Goal: Check status: Check status

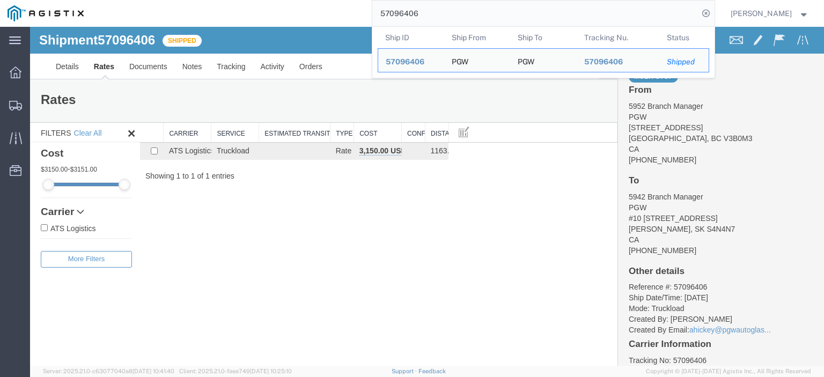
drag, startPoint x: 438, startPoint y: 19, endPoint x: 358, endPoint y: 16, distance: 80.5
click at [358, 16] on div "57096406 Ship ID Ship From Ship To Tracking Nu. Status Ship ID 57096406 Ship Fr…" at bounding box center [402, 13] width 623 height 27
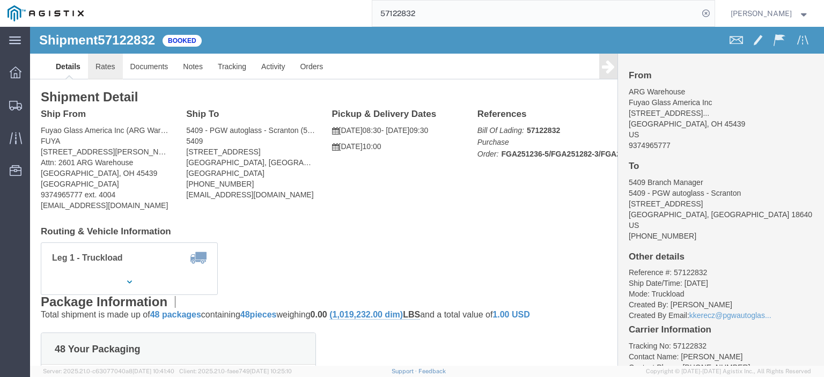
click link "Rates"
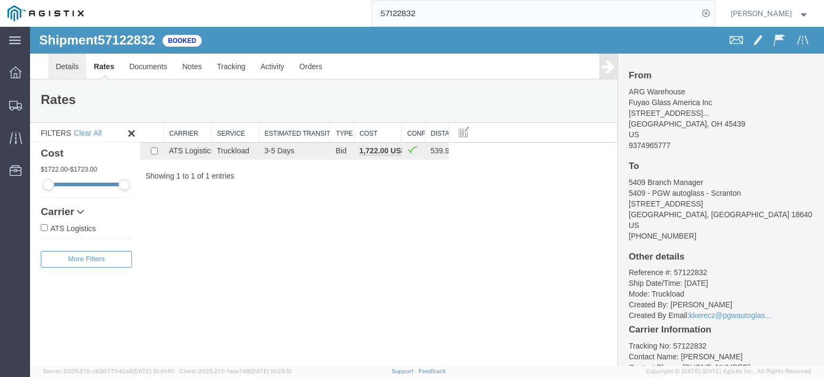
click at [57, 66] on link "Details" at bounding box center [67, 67] width 38 height 26
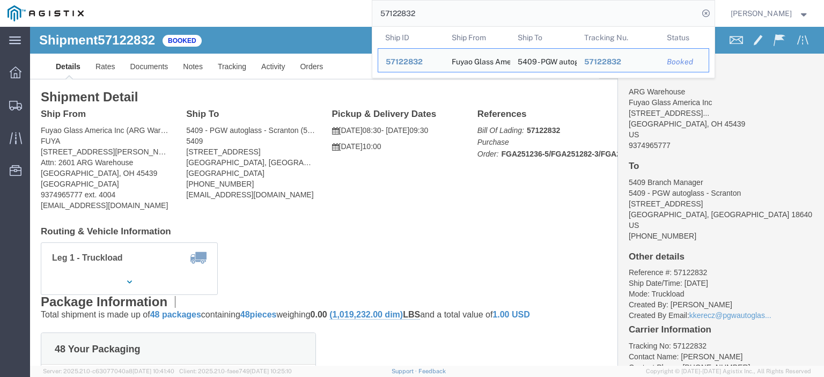
drag, startPoint x: 462, startPoint y: 12, endPoint x: 204, endPoint y: -40, distance: 263.8
click at [204, 0] on html "main_menu Created with Sketch. Collapse Menu Dashboard Shipments Traffic Resour…" at bounding box center [412, 188] width 824 height 377
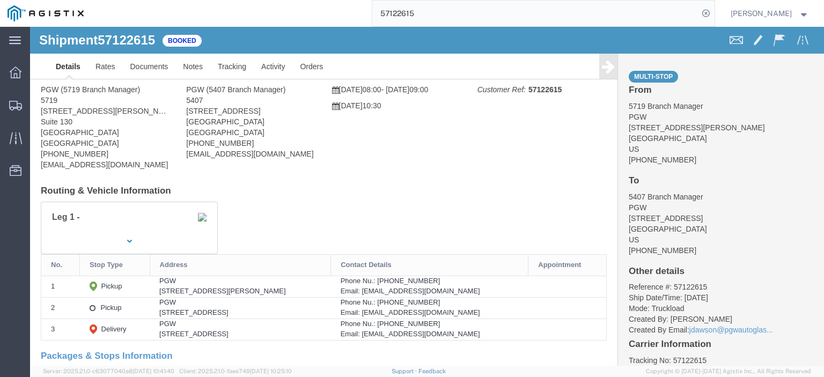
scroll to position [54, 0]
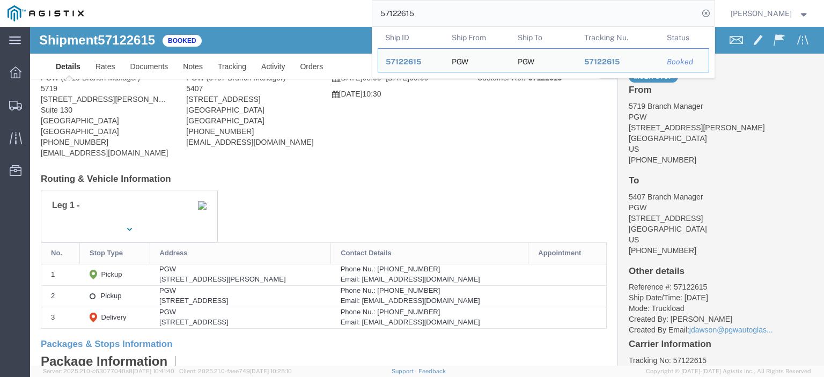
drag, startPoint x: 470, startPoint y: 11, endPoint x: 217, endPoint y: -9, distance: 253.5
click at [217, 0] on html "main_menu Created with Sketch. Collapse Menu Dashboard Shipments Traffic Resour…" at bounding box center [412, 188] width 824 height 377
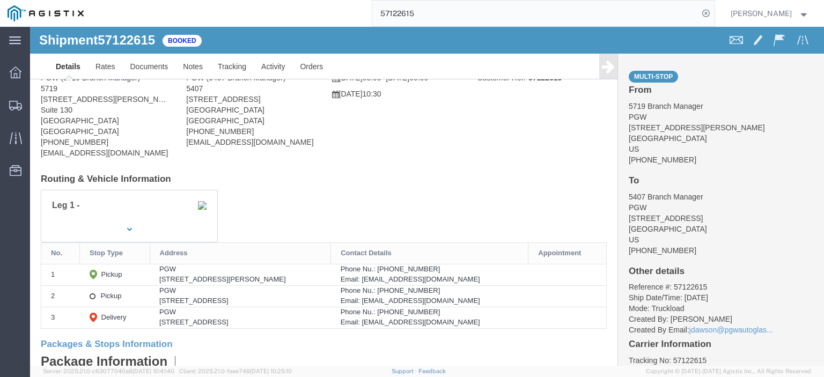
paste input "11420"
type input "57111420"
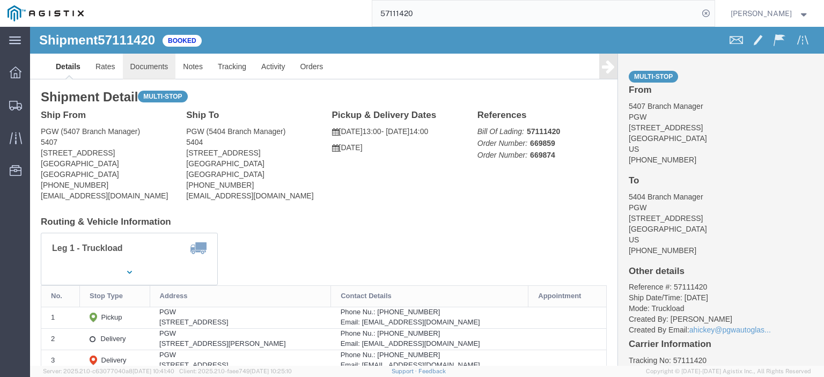
click link "Documents"
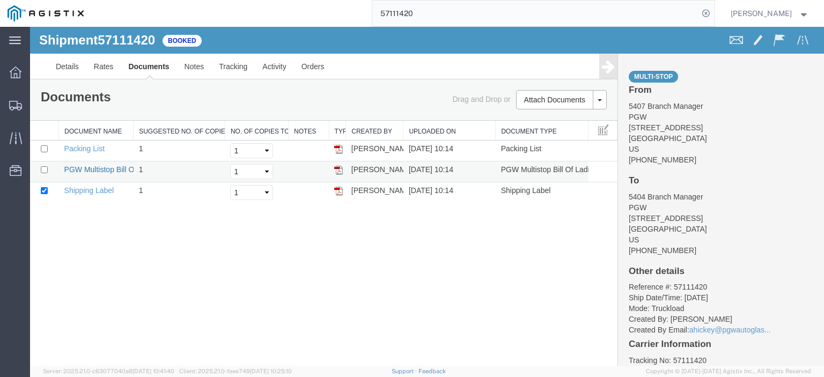
click at [116, 172] on link "PGW Multistop Bill Of Lading" at bounding box center [112, 169] width 97 height 9
